Goal: Navigation & Orientation: Find specific page/section

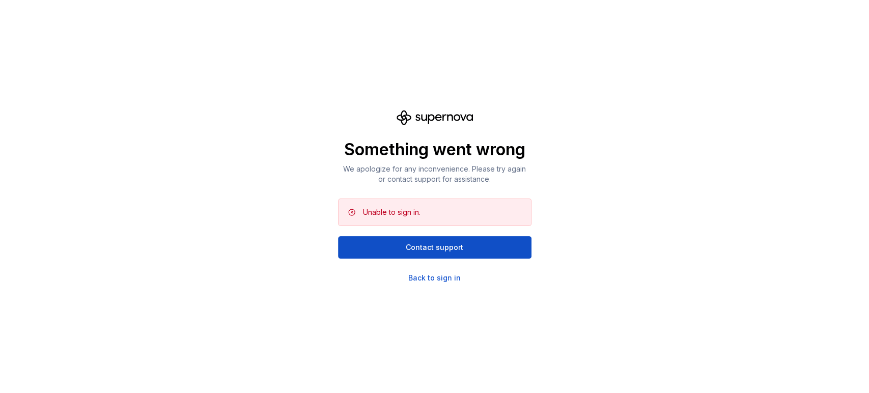
click at [410, 216] on div "Unable to sign in." at bounding box center [392, 212] width 58 height 10
click at [430, 281] on div "Back to sign in" at bounding box center [434, 278] width 52 height 10
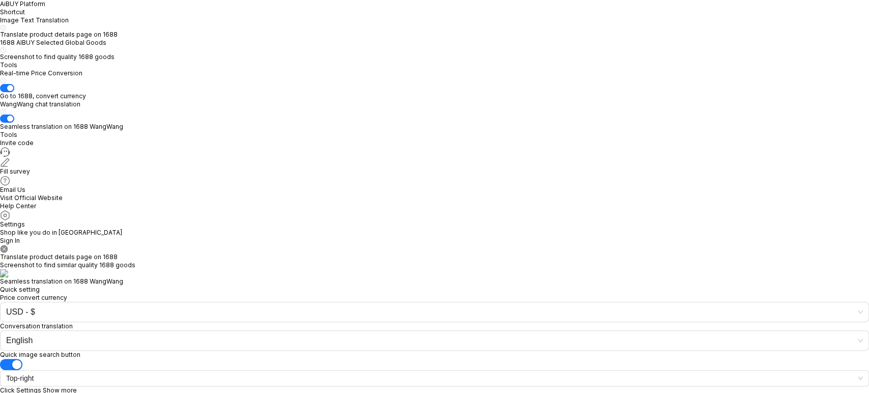
type textarea "*"
